Goal: Task Accomplishment & Management: Use online tool/utility

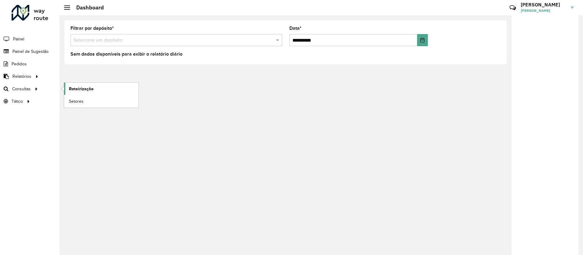
click at [72, 89] on span "Roteirização" at bounding box center [81, 89] width 25 height 6
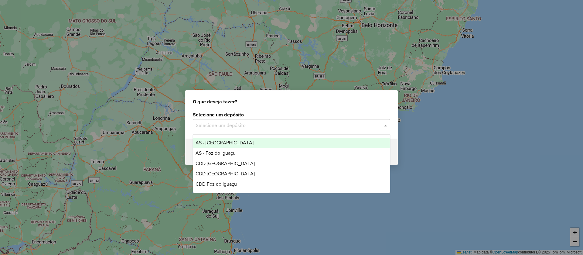
click at [248, 125] on input "text" at bounding box center [285, 125] width 179 height 7
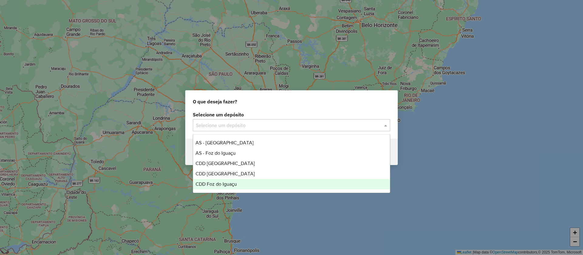
click at [227, 180] on div "CDD Foz do Iguaçu" at bounding box center [291, 184] width 197 height 10
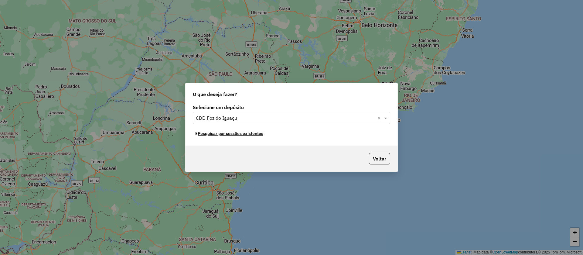
click at [237, 135] on button "Pesquisar por sessões existentes" at bounding box center [229, 133] width 73 height 9
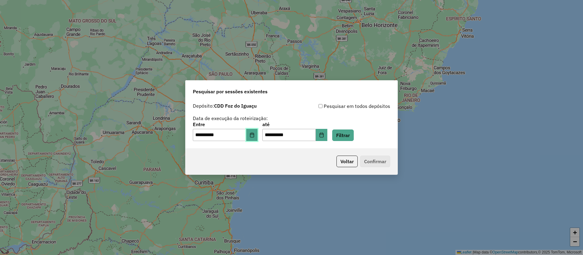
click at [254, 135] on icon "Choose Date" at bounding box center [252, 134] width 4 height 5
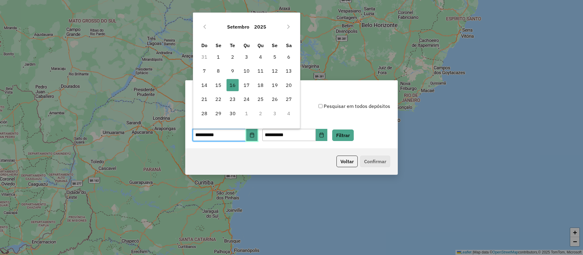
click at [254, 135] on icon "Choose Date" at bounding box center [252, 134] width 4 height 5
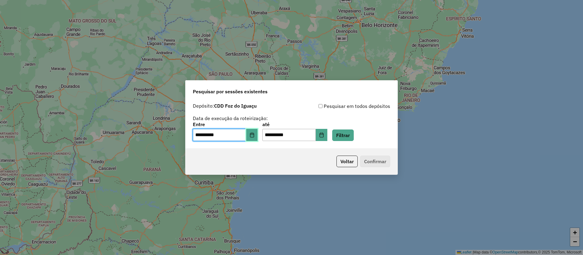
click at [255, 135] on icon "Choose Date" at bounding box center [252, 134] width 5 height 5
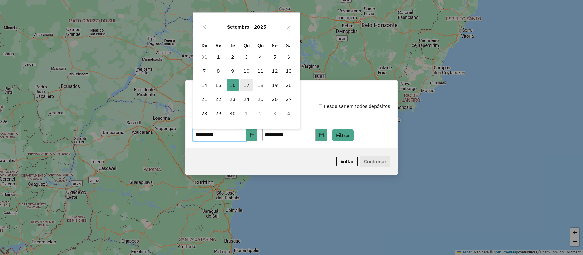
click at [249, 86] on span "17" at bounding box center [247, 85] width 12 height 12
type input "**********"
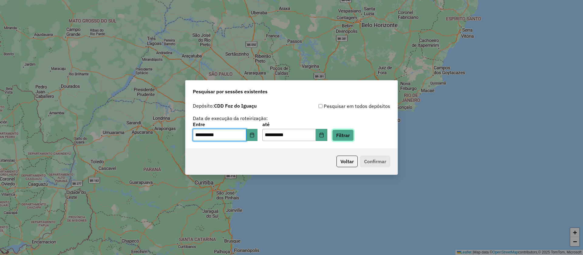
click at [352, 134] on button "Filtrar" at bounding box center [343, 135] width 22 height 12
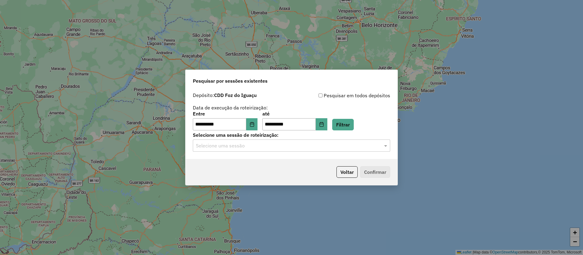
click at [309, 147] on input "text" at bounding box center [285, 145] width 179 height 7
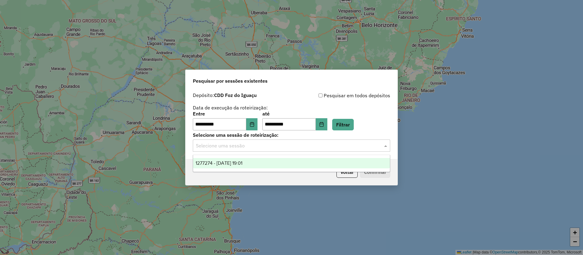
click at [292, 167] on div "1277274 - 17/09/2025 19:01" at bounding box center [291, 163] width 197 height 10
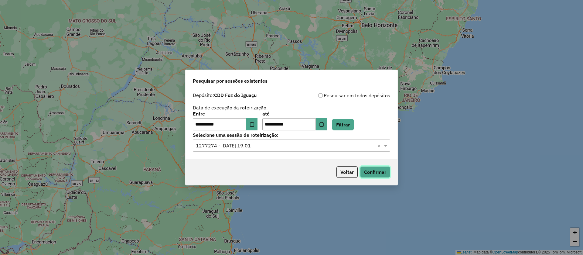
click at [370, 171] on button "Confirmar" at bounding box center [375, 172] width 30 height 12
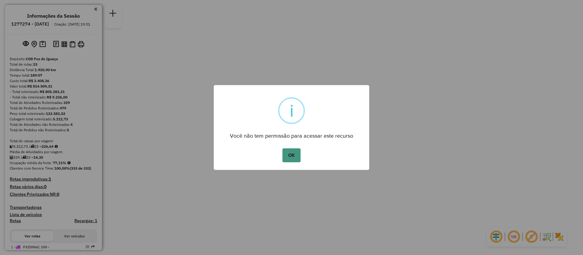
click at [290, 155] on button "OK" at bounding box center [292, 155] width 18 height 14
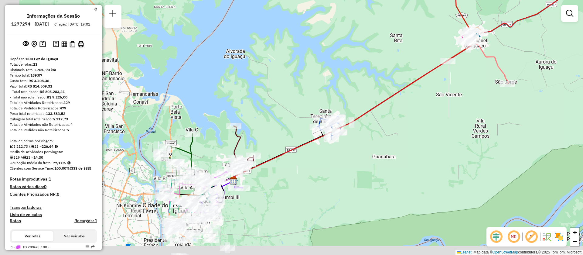
drag, startPoint x: 314, startPoint y: 187, endPoint x: 397, endPoint y: 119, distance: 106.9
click at [397, 119] on div "Janela de atendimento Grade de atendimento Capacidade Transportadoras Veículos …" at bounding box center [291, 127] width 583 height 255
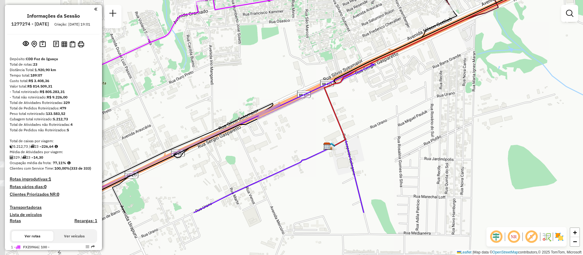
drag, startPoint x: 235, startPoint y: 195, endPoint x: 315, endPoint y: 127, distance: 104.8
click at [315, 127] on div "Janela de atendimento Grade de atendimento Capacidade Transportadoras Veículos …" at bounding box center [291, 127] width 583 height 255
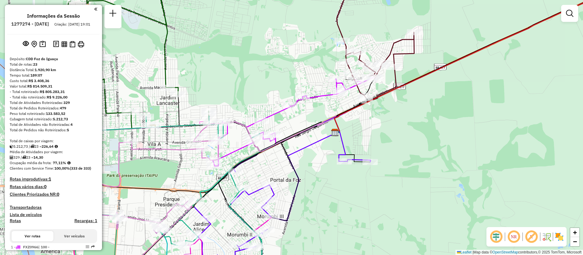
click at [335, 131] on img at bounding box center [335, 133] width 8 height 8
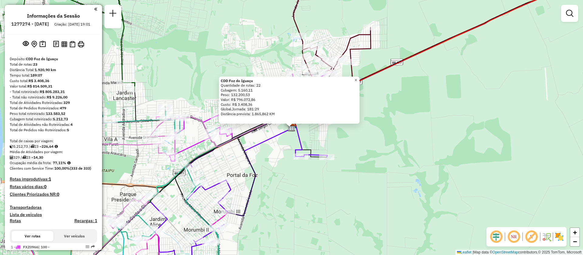
click at [357, 77] on span "×" at bounding box center [356, 79] width 3 height 5
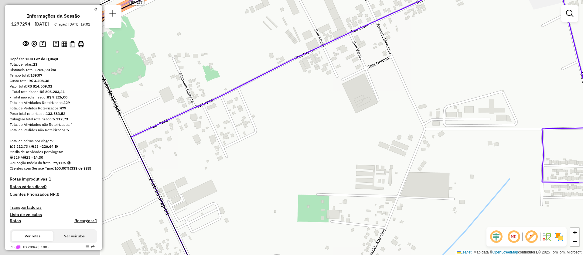
drag, startPoint x: 268, startPoint y: 133, endPoint x: 409, endPoint y: 135, distance: 141.0
click at [409, 135] on div "Janela de atendimento Grade de atendimento Capacidade Transportadoras Veículos …" at bounding box center [291, 127] width 583 height 255
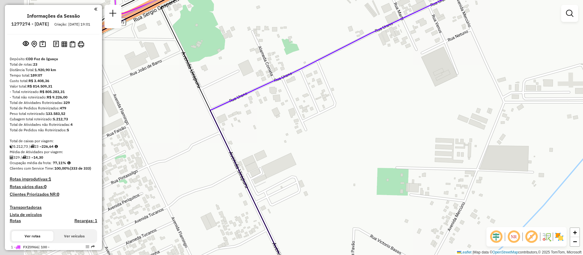
drag, startPoint x: 319, startPoint y: 143, endPoint x: 328, endPoint y: 140, distance: 8.8
click at [328, 140] on div "Janela de atendimento Grade de atendimento Capacidade Transportadoras Veículos …" at bounding box center [291, 127] width 583 height 255
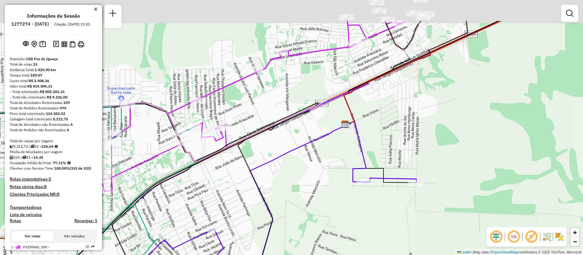
drag, startPoint x: 330, startPoint y: 128, endPoint x: 320, endPoint y: 168, distance: 41.4
click at [320, 168] on div "Janela de atendimento Grade de atendimento Capacidade Transportadoras Veículos …" at bounding box center [291, 127] width 583 height 255
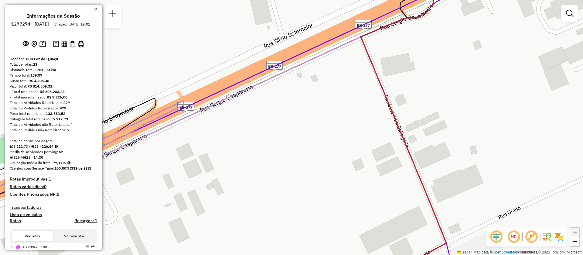
click at [400, 129] on icon at bounding box center [418, 123] width 115 height 298
select select "**********"
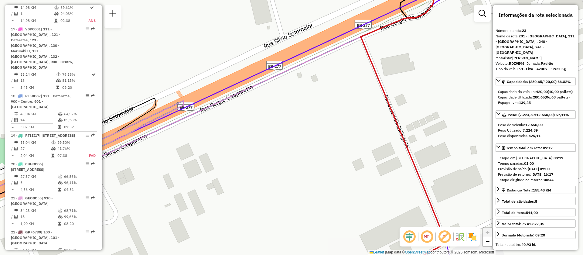
scroll to position [958, 0]
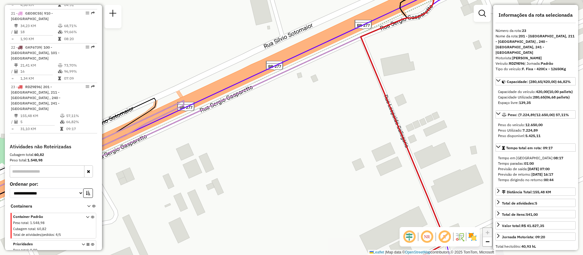
click at [431, 86] on div "Janela de atendimento Grade de atendimento Capacidade Transportadoras Veículos …" at bounding box center [291, 127] width 583 height 255
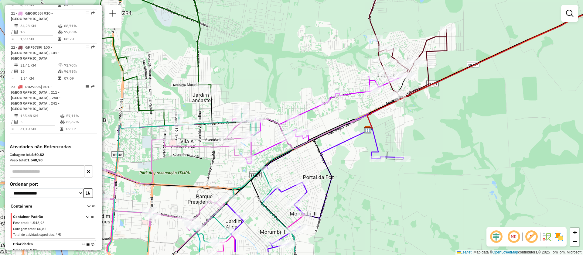
drag, startPoint x: 358, startPoint y: 146, endPoint x: 346, endPoint y: 167, distance: 24.2
click at [346, 167] on div "Janela de atendimento Grade de atendimento Capacidade Transportadoras Veículos …" at bounding box center [291, 127] width 583 height 255
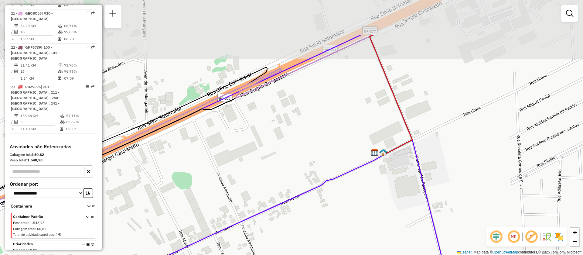
drag, startPoint x: 417, startPoint y: 29, endPoint x: 418, endPoint y: 153, distance: 123.7
click at [418, 153] on div "Janela de atendimento Grade de atendimento Capacidade Transportadoras Veículos …" at bounding box center [291, 127] width 583 height 255
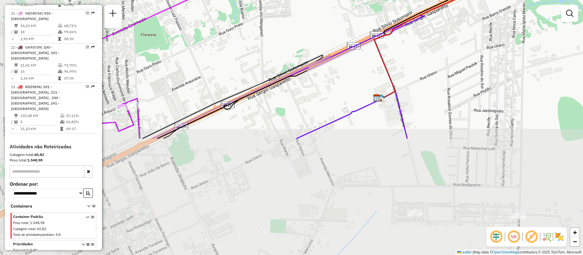
drag, startPoint x: 258, startPoint y: 235, endPoint x: 346, endPoint y: 96, distance: 164.2
click at [346, 96] on div "Janela de atendimento Grade de atendimento Capacidade Transportadoras Veículos …" at bounding box center [291, 127] width 583 height 255
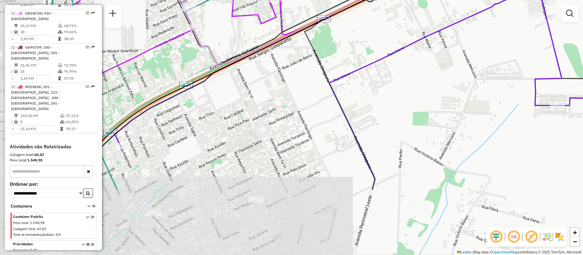
drag, startPoint x: 359, startPoint y: 152, endPoint x: 435, endPoint y: 61, distance: 118.2
click at [435, 61] on div "Janela de atendimento Grade de atendimento Capacidade Transportadoras Veículos …" at bounding box center [291, 127] width 583 height 255
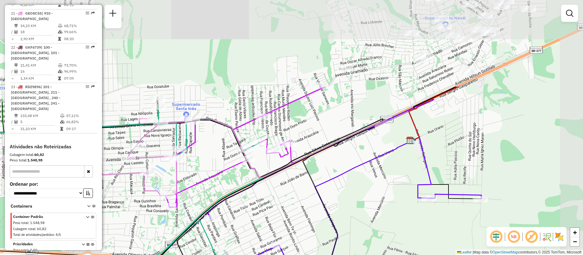
drag, startPoint x: 472, startPoint y: 58, endPoint x: 404, endPoint y: 167, distance: 129.0
click at [404, 167] on div "Janela de atendimento Grade de atendimento Capacidade Transportadoras Veículos …" at bounding box center [291, 127] width 583 height 255
